Goal: Check status

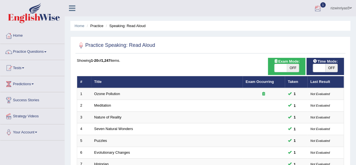
click at [317, 10] on div at bounding box center [318, 8] width 8 height 8
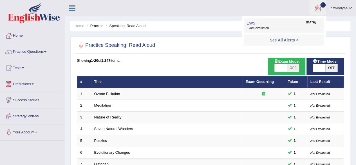
click at [268, 22] on link "EW5 [DATE] Exam evaluated" at bounding box center [284, 25] width 78 height 12
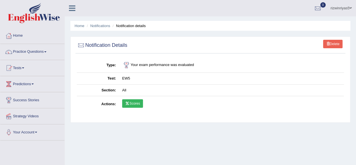
click at [131, 106] on link "Scores" at bounding box center [132, 103] width 21 height 8
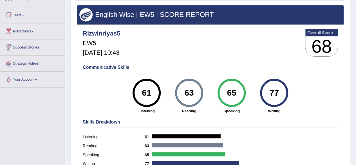
scroll to position [55, 0]
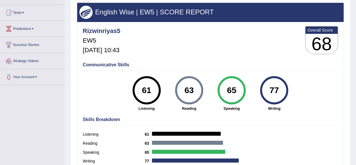
click at [348, 126] on div "Scores on EW5 All English Wise | EW5 | SCORE REPORT Rizwinriyas5 EW5 Oct 13, 20…" at bounding box center [210, 79] width 280 height 197
